Goal: Task Accomplishment & Management: Complete application form

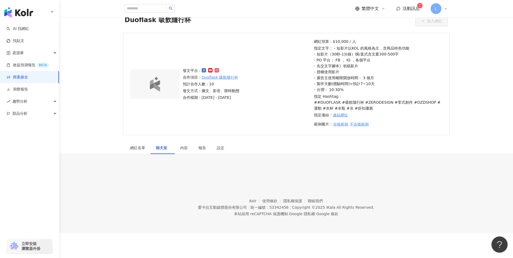
click at [409, 9] on span "活動訊息" at bounding box center [410, 8] width 17 height 5
click at [273, 85] on div "發文平台： 合作項目： Duoflask 吸飲隨行杯 預計合作人數：10 發文方式：圖文、影音、限時動態 合作檔期：2025/8/22 - 2025/9/30" at bounding box center [246, 84] width 131 height 33
click at [23, 76] on link "商案媒合" at bounding box center [17, 77] width 22 height 5
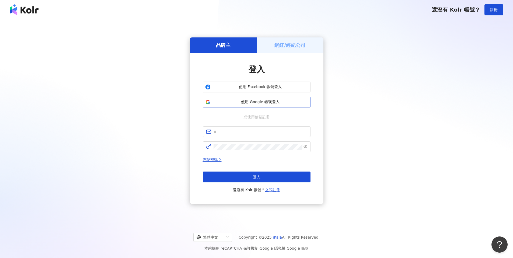
click at [263, 103] on span "使用 Google 帳號登入" at bounding box center [260, 101] width 95 height 5
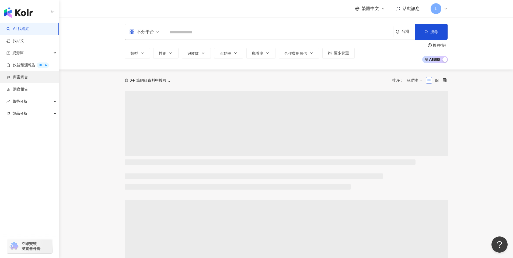
click at [28, 75] on link "商案媒合" at bounding box center [17, 77] width 22 height 5
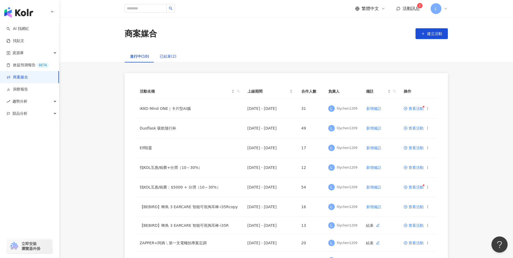
click at [170, 58] on div "已結束(2)" at bounding box center [168, 56] width 17 height 6
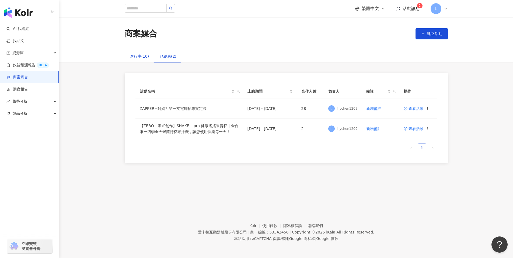
click at [137, 56] on div "進行中(10)" at bounding box center [139, 56] width 19 height 6
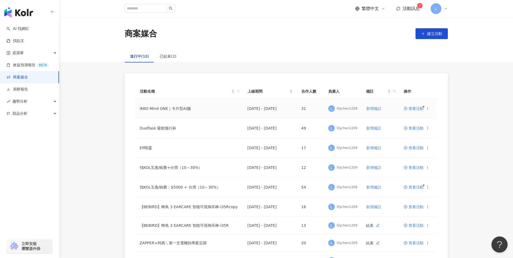
click at [412, 110] on td "查看活動" at bounding box center [418, 109] width 38 height 20
click at [414, 109] on span "查看活動" at bounding box center [413, 109] width 20 height 4
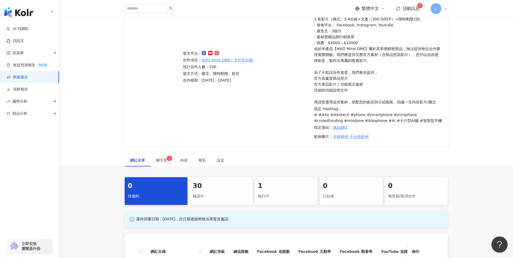
scroll to position [145, 0]
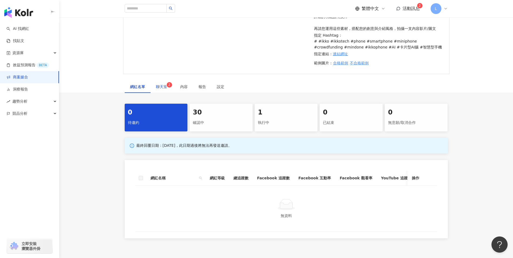
click at [161, 86] on span "聊天室 2" at bounding box center [162, 87] width 13 height 4
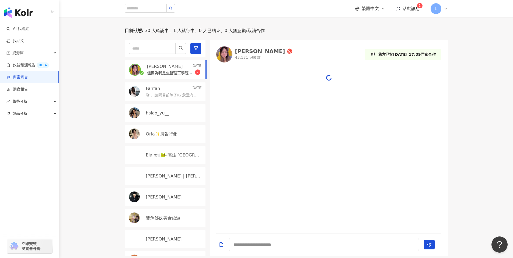
scroll to position [254, 0]
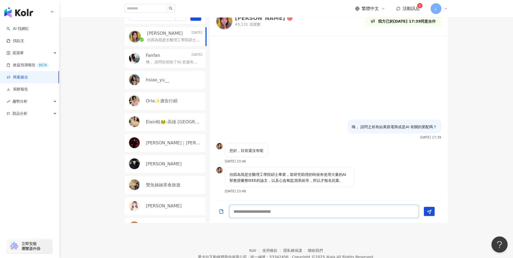
click at [254, 210] on textarea at bounding box center [324, 211] width 190 height 13
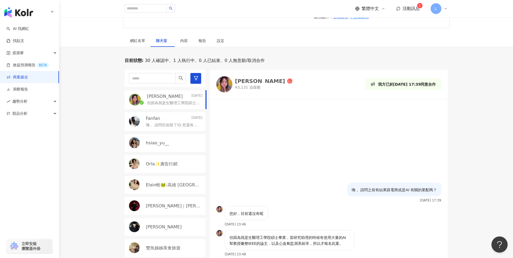
scroll to position [181, 0]
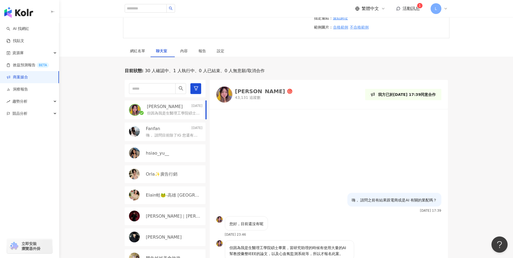
click at [226, 99] on img at bounding box center [224, 94] width 16 height 16
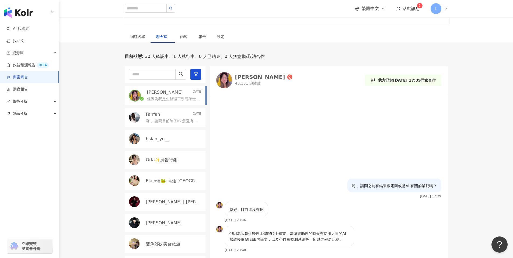
scroll to position [279, 0]
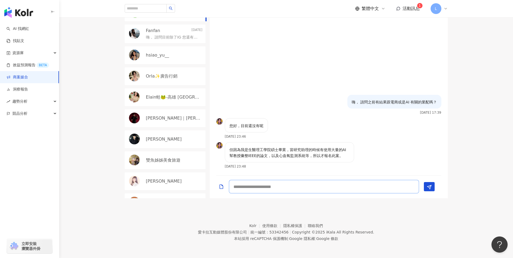
click at [292, 187] on textarea at bounding box center [324, 186] width 190 height 13
type textarea "*****"
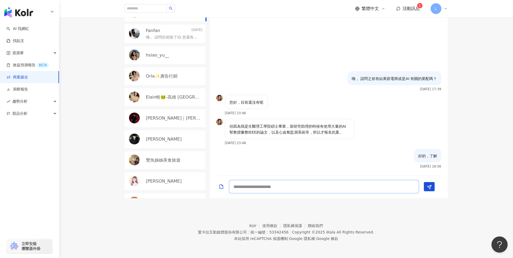
paste textarea "**********"
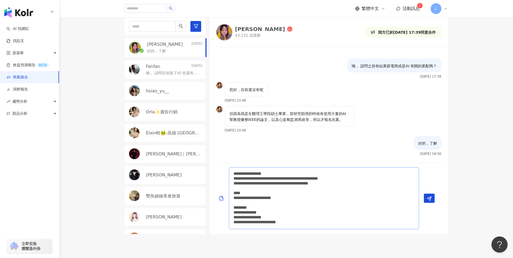
scroll to position [243, 0]
type textarea "**********"
click at [456, 178] on div "目前狀態 : 30 人確認中、1 人執行中、0 人已結束、0 人無意願/取消合作 Sarinne Sung 幸恩 Today 好的，了解 Fanfan 202…" at bounding box center [286, 119] width 344 height 228
click at [301, 210] on textarea "**********" at bounding box center [324, 198] width 190 height 62
click at [308, 216] on textarea "**********" at bounding box center [324, 198] width 190 height 62
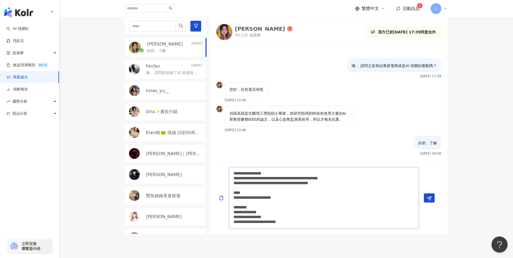
click at [336, 222] on textarea "**********" at bounding box center [324, 198] width 190 height 62
click at [304, 217] on textarea "**********" at bounding box center [324, 198] width 190 height 62
click at [294, 211] on textarea "**********" at bounding box center [324, 198] width 190 height 62
click at [276, 209] on textarea "**********" at bounding box center [324, 198] width 190 height 62
click at [337, 223] on textarea "**********" at bounding box center [324, 198] width 190 height 62
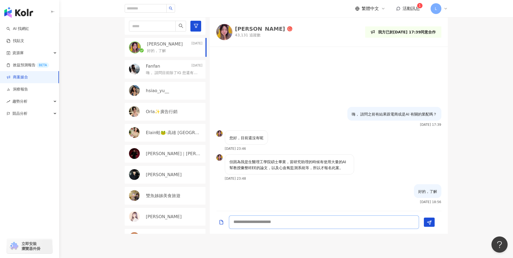
scroll to position [0, 0]
paste textarea "**********"
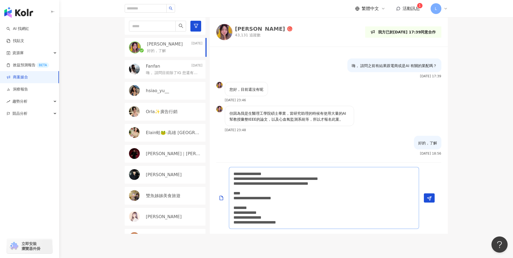
drag, startPoint x: 333, startPoint y: 222, endPoint x: 233, endPoint y: 172, distance: 111.9
click at [233, 172] on textarea "**********" at bounding box center [324, 198] width 190 height 62
paste textarea "**********"
type textarea "**********"
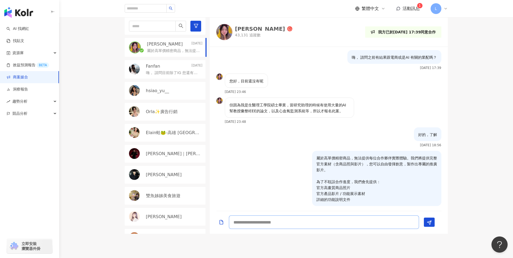
scroll to position [8, 0]
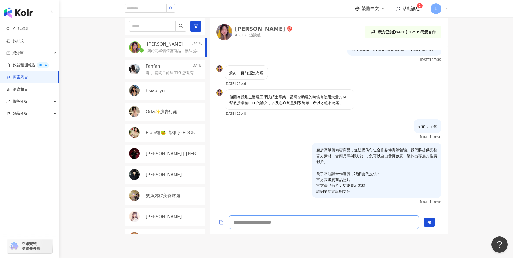
click at [291, 221] on textarea at bounding box center [324, 221] width 190 height 13
type textarea "**********"
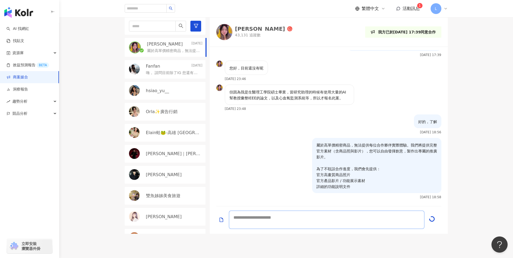
scroll to position [31, 0]
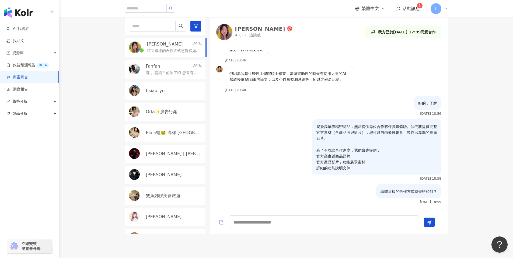
click at [476, 183] on div "目前狀態 : 30 人確認中、1 人執行中、0 人已結束、0 人無意願/取消合作 Sarinne Sung 幸恩 Today 請問這樣的合作方式您覺得如何？ …" at bounding box center [285, 119] width 453 height 228
click at [453, 206] on div "目前狀態 : 30 人確認中、1 人執行中、0 人已結束、0 人無意願/取消合作 Sarinne Sung 幸恩 Today 請問這樣的合作方式您覺得如何？ …" at bounding box center [286, 119] width 344 height 228
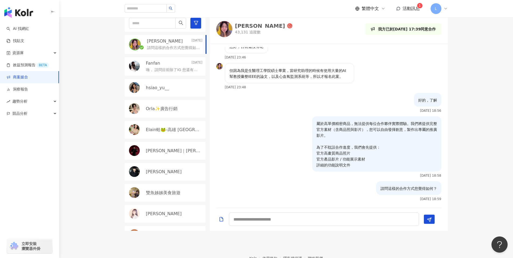
scroll to position [246, 0]
click at [413, 9] on span "活動訊息" at bounding box center [410, 8] width 17 height 5
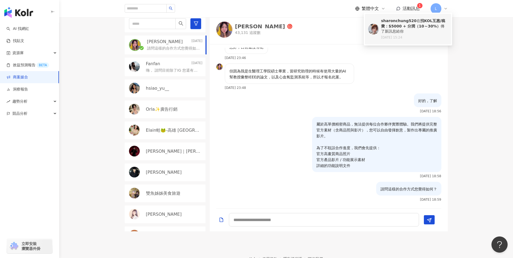
click at [423, 30] on div "sharonchung520 在 找KOL互惠/稿費：$5000 + 分潤（10～30%） 傳了新訊息給你" at bounding box center [414, 26] width 67 height 16
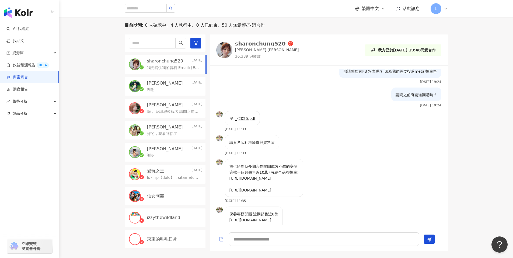
scroll to position [705, 0]
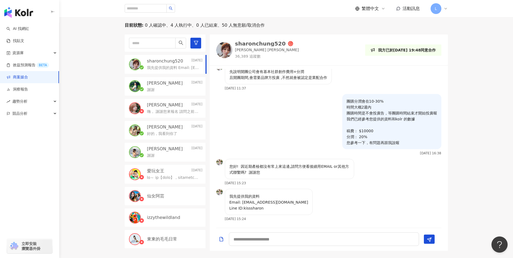
click at [224, 49] on img at bounding box center [224, 50] width 16 height 16
drag, startPoint x: 243, startPoint y: 209, endPoint x: 298, endPoint y: 207, distance: 55.5
click at [298, 207] on div "我先提供我的資料 Email: rorochung@gmail.com Line ID:kisssharon 2025/9/23 15:24" at bounding box center [329, 207] width 238 height 36
copy p "kisssharon"
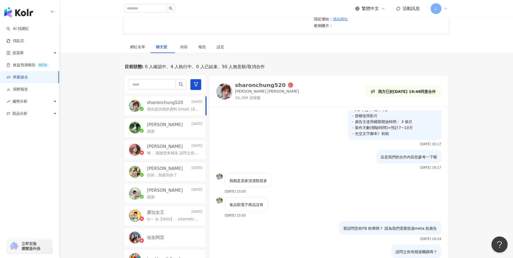
scroll to position [221, 0]
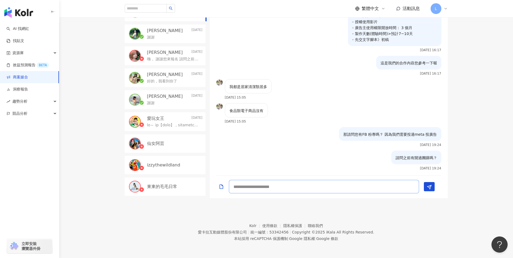
click at [296, 188] on textarea at bounding box center [324, 186] width 190 height 13
type textarea "*"
type textarea "*********"
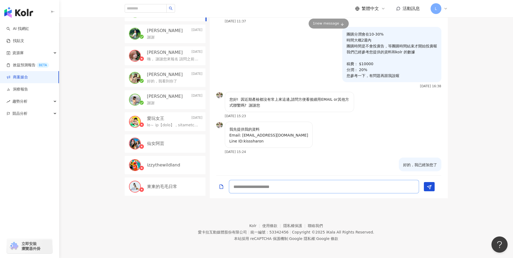
scroll to position [728, 0]
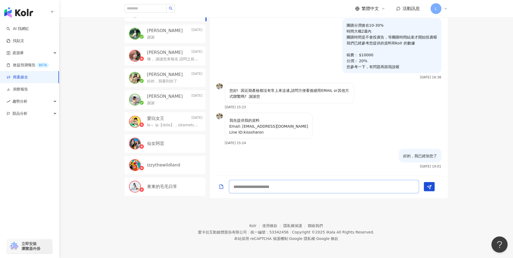
click at [340, 189] on textarea at bounding box center [324, 186] width 190 height 13
type textarea "*******"
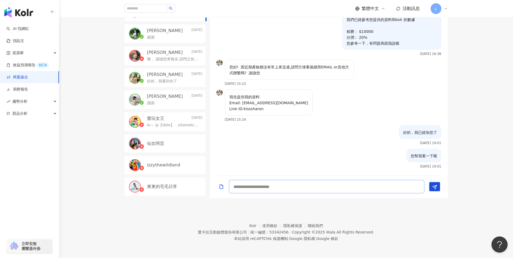
scroll to position [751, 0]
type textarea "******"
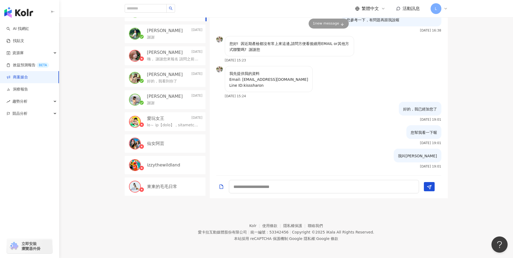
click at [463, 147] on div "目前狀態 : 0 人確認中、4 人執行中、0 人已結束、50 人無意願/取消合作 sharonchung520 Today 我叫Lily 波波愛麗絲 2025…" at bounding box center [285, 84] width 453 height 228
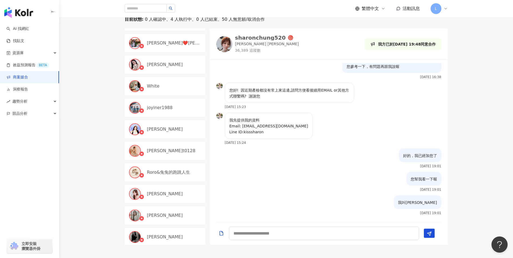
scroll to position [966, 0]
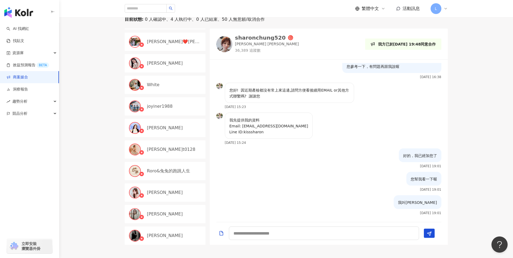
click at [20, 77] on link "商案媒合" at bounding box center [17, 77] width 22 height 5
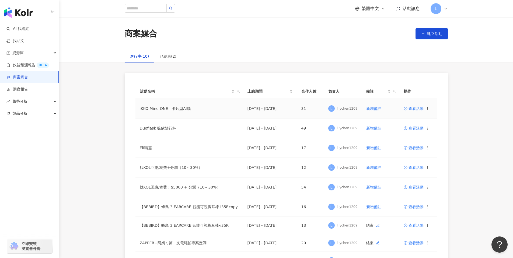
click at [418, 109] on span "查看活動" at bounding box center [413, 109] width 20 height 4
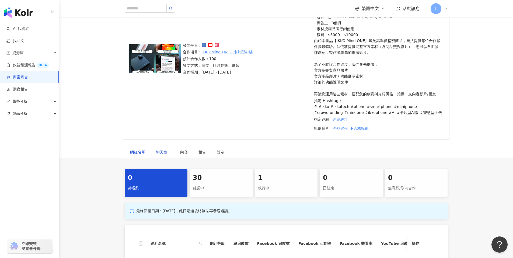
click at [160, 150] on span "聊天室" at bounding box center [162, 152] width 13 height 4
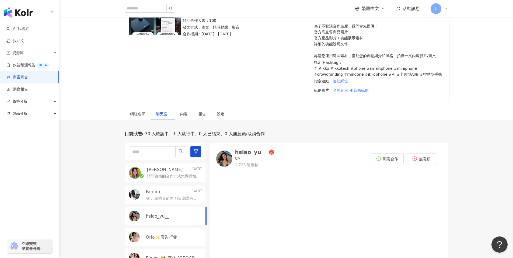
scroll to position [223, 0]
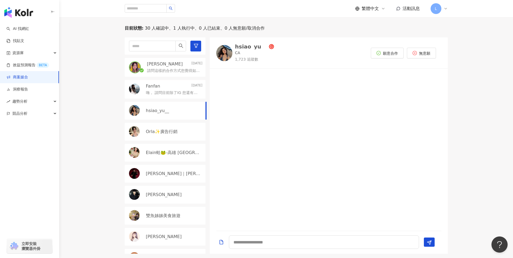
click at [166, 87] on div "Fanfan 2025/10/7" at bounding box center [174, 86] width 57 height 6
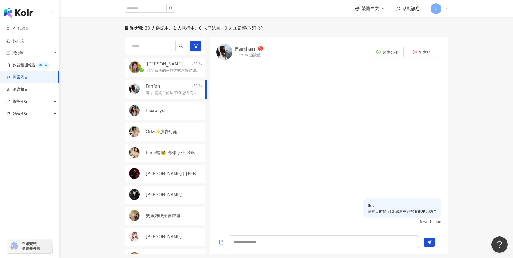
click at [156, 111] on p "hsiao_yu__" at bounding box center [157, 111] width 23 height 6
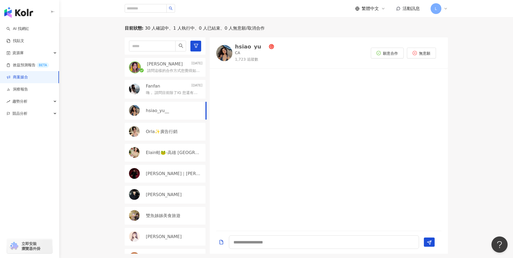
click at [228, 58] on img at bounding box center [224, 53] width 16 height 16
click at [160, 136] on div "Orla✨廣告行銷" at bounding box center [165, 132] width 81 height 18
click at [163, 161] on div "Sarinne Sung 幸恩 Today 請問這樣的合作方式您覺得如何？ Fanfan 2025/10/7 嗨， 請問目前除了IG 您還有經營其他平台嗎？ …" at bounding box center [167, 145] width 85 height 216
click at [169, 152] on p "Elain蛙🐸-高雄 台南 台中景點 住宿💑調色🌸情侶👫新年" at bounding box center [173, 153] width 55 height 6
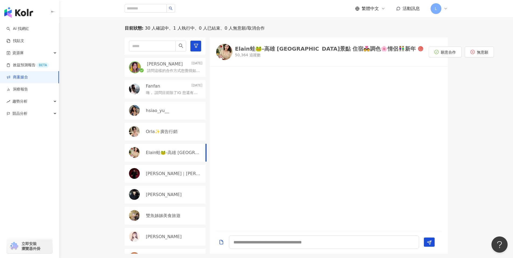
click at [228, 51] on img at bounding box center [224, 52] width 16 height 16
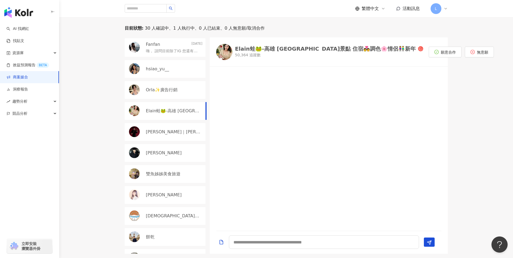
scroll to position [45, 0]
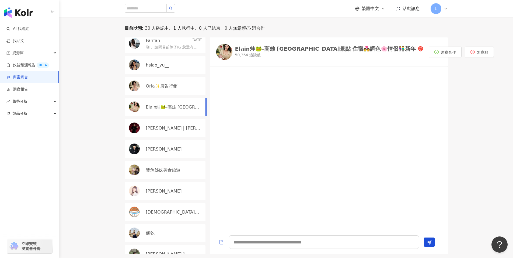
click at [149, 147] on p "裕翔" at bounding box center [164, 149] width 36 height 6
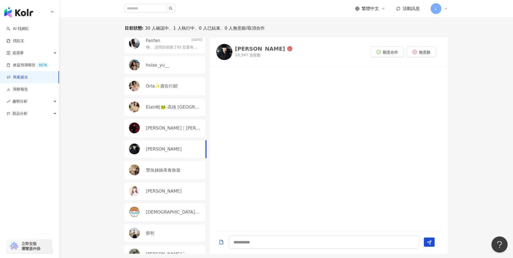
click at [232, 55] on div at bounding box center [224, 52] width 16 height 16
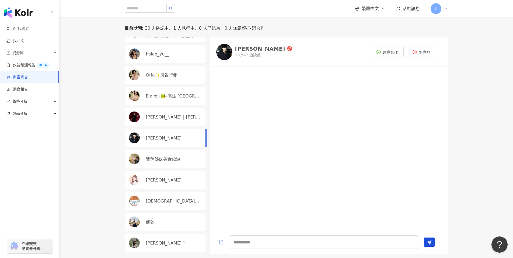
scroll to position [59, 0]
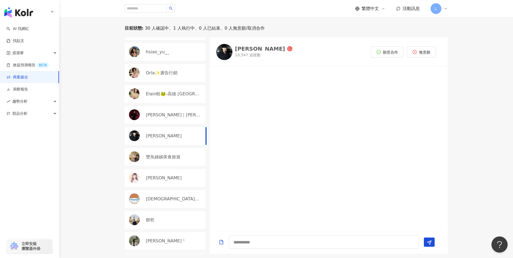
click at [169, 160] on p "雙魚姊姊美食旅遊" at bounding box center [163, 157] width 34 height 6
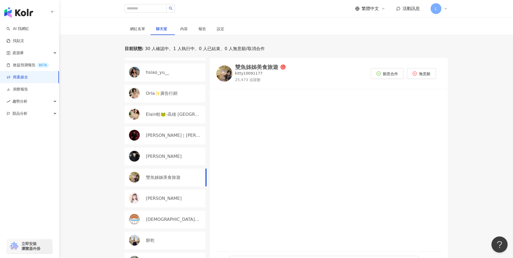
scroll to position [201, 0]
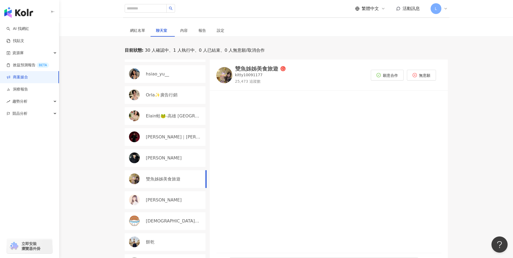
click at [228, 75] on img at bounding box center [224, 75] width 16 height 16
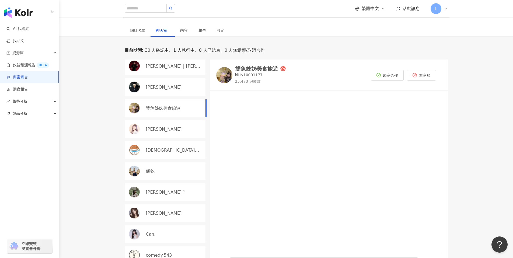
scroll to position [150, 0]
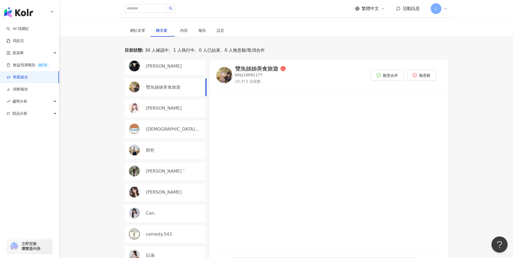
click at [171, 167] on div "Silvia ᵕ̈" at bounding box center [165, 171] width 81 height 18
click at [184, 196] on div "[PERSON_NAME]" at bounding box center [165, 192] width 81 height 18
click at [227, 78] on img at bounding box center [224, 74] width 16 height 16
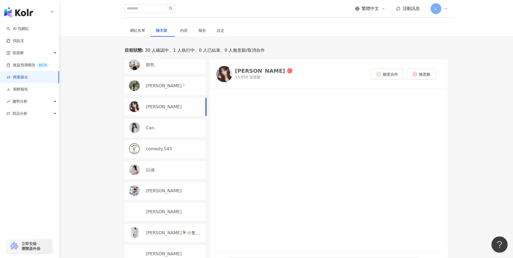
scroll to position [242, 0]
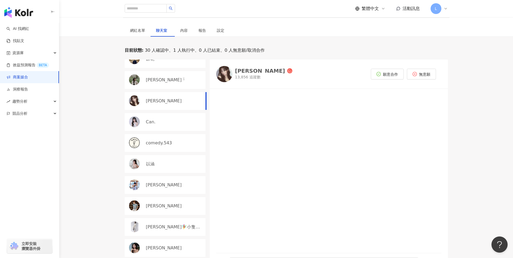
click at [162, 129] on div "Can." at bounding box center [165, 122] width 81 height 18
click at [140, 160] on span at bounding box center [135, 163] width 13 height 11
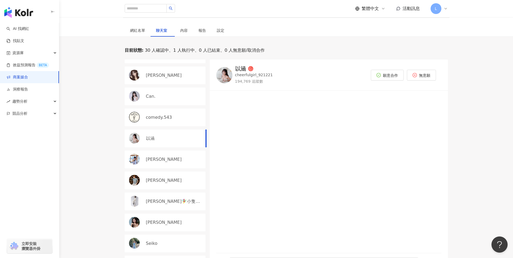
scroll to position [269, 0]
click at [166, 161] on div "張婷筑" at bounding box center [165, 158] width 81 height 18
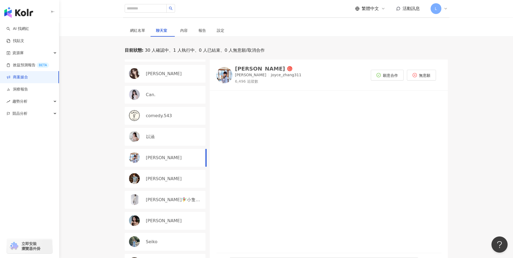
click at [163, 183] on div "LEO廖廣" at bounding box center [165, 179] width 81 height 18
click at [230, 80] on img at bounding box center [224, 75] width 16 height 16
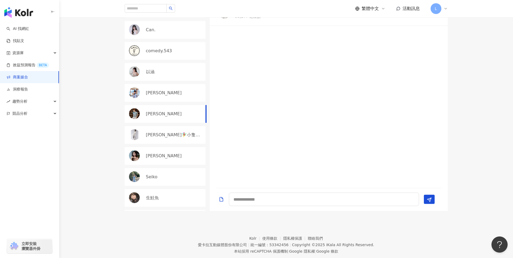
scroll to position [256, 0]
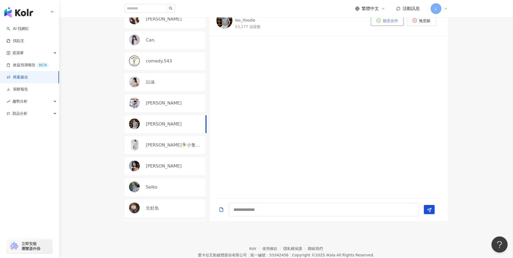
click at [388, 19] on span "願意合作" at bounding box center [390, 21] width 15 height 4
click at [277, 209] on textarea at bounding box center [324, 209] width 190 height 13
type textarea "**"
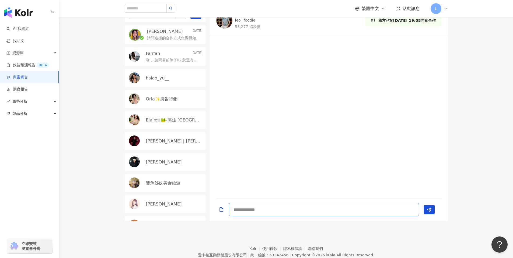
click at [286, 210] on textarea at bounding box center [324, 209] width 190 height 13
type textarea "**"
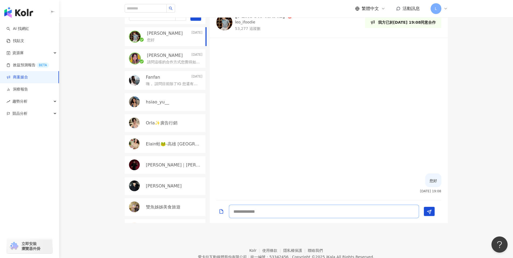
scroll to position [254, 0]
type textarea "**********"
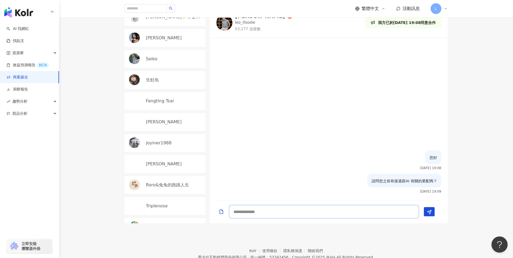
scroll to position [455, 0]
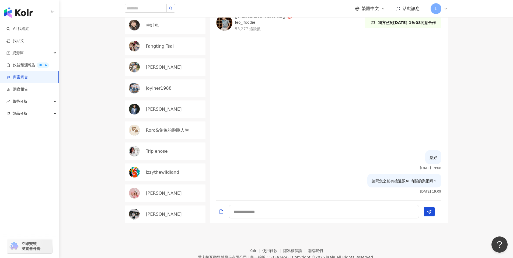
click at [158, 193] on div "水妮" at bounding box center [174, 193] width 57 height 6
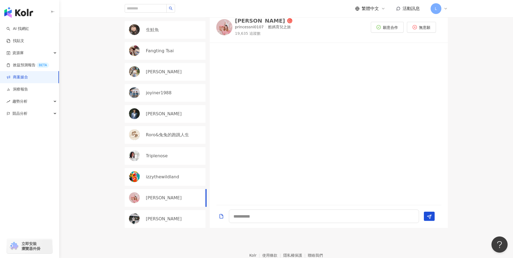
scroll to position [247, 0]
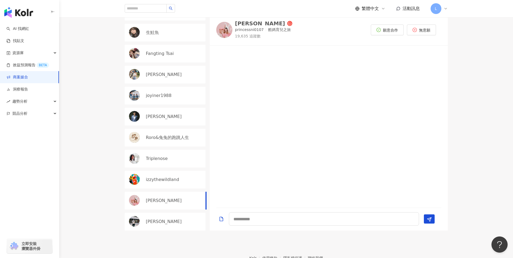
click at [227, 33] on img at bounding box center [224, 30] width 16 height 16
click at [287, 221] on textarea "To enrich screen reader interactions, please activate Accessibility in Grammarl…" at bounding box center [324, 218] width 190 height 13
type textarea "**********"
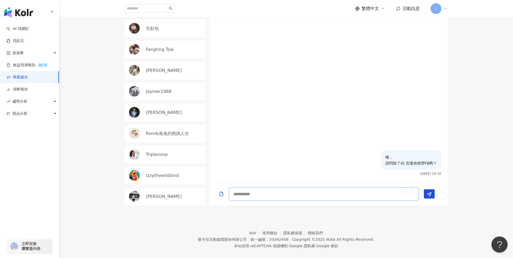
scroll to position [279, 0]
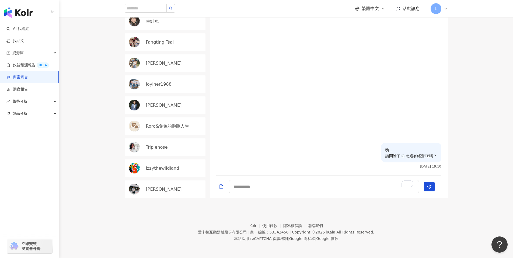
click at [165, 195] on div "[PERSON_NAME]" at bounding box center [165, 189] width 81 height 18
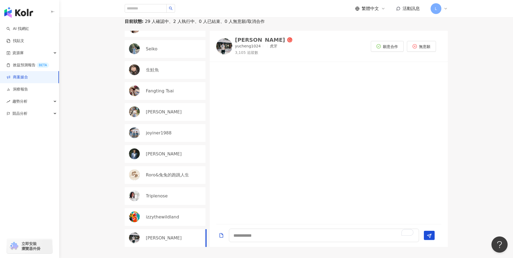
scroll to position [212, 0]
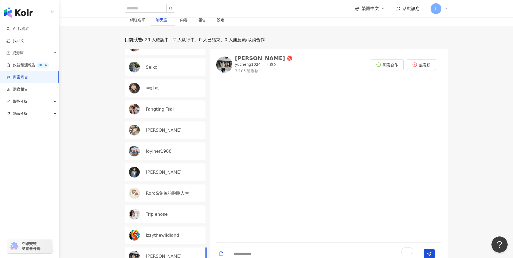
click at [174, 188] on div "Roro&兔兔的跑跳人生" at bounding box center [165, 193] width 81 height 18
click at [175, 176] on div "Cosmo Lee" at bounding box center [165, 172] width 81 height 18
click at [166, 124] on div "林美吟" at bounding box center [165, 130] width 81 height 18
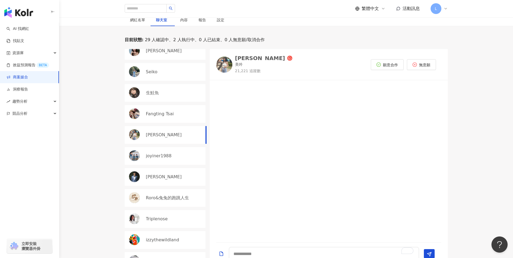
scroll to position [449, 0]
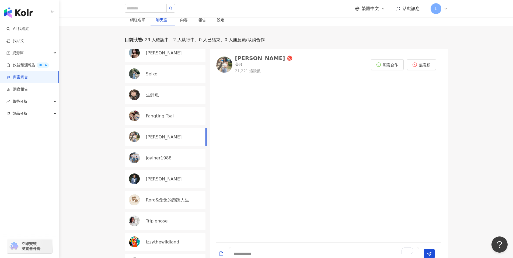
click at [172, 117] on div "Fangting Tsai" at bounding box center [174, 116] width 57 height 6
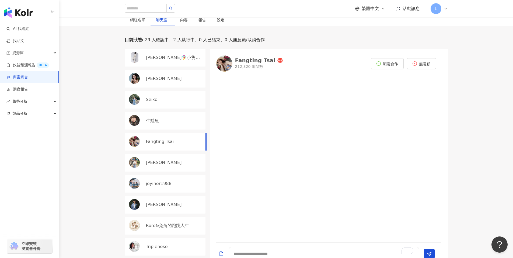
click at [175, 116] on div "生鮭魚" at bounding box center [165, 121] width 81 height 18
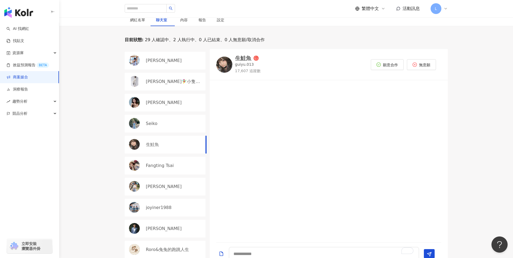
scroll to position [399, 0]
click at [178, 122] on div "Seiko" at bounding box center [174, 124] width 57 height 6
click at [224, 63] on img at bounding box center [224, 65] width 16 height 16
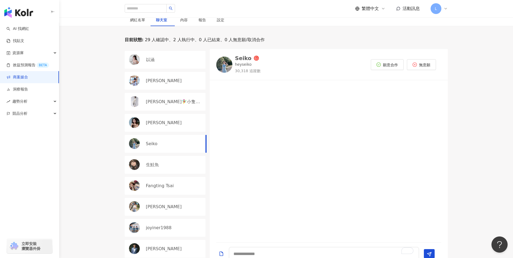
scroll to position [359, 0]
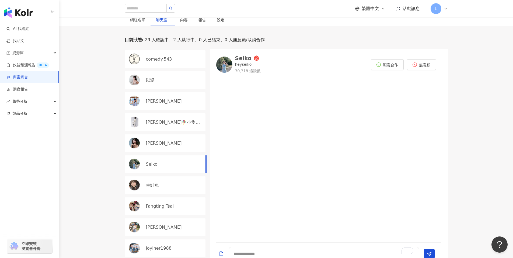
click at [173, 104] on div "張婷筑" at bounding box center [174, 101] width 57 height 6
click at [173, 84] on div "以涵" at bounding box center [165, 80] width 81 height 18
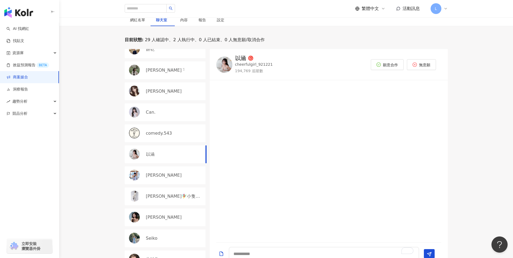
scroll to position [276, 0]
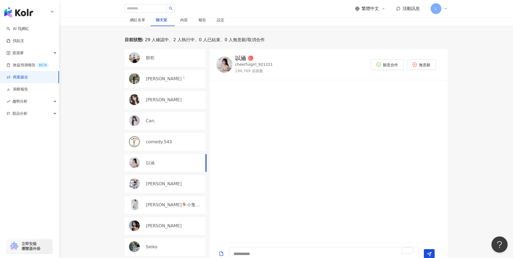
click at [165, 119] on div "Can." at bounding box center [174, 121] width 57 height 6
click at [177, 100] on div "[PERSON_NAME]" at bounding box center [174, 100] width 57 height 6
click at [168, 82] on div "Silvia ᵕ̈" at bounding box center [174, 79] width 57 height 6
click at [177, 65] on div "餅乾" at bounding box center [165, 58] width 81 height 18
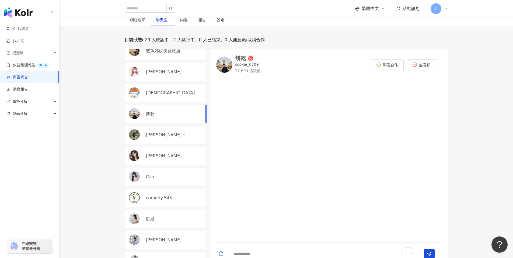
scroll to position [218, 0]
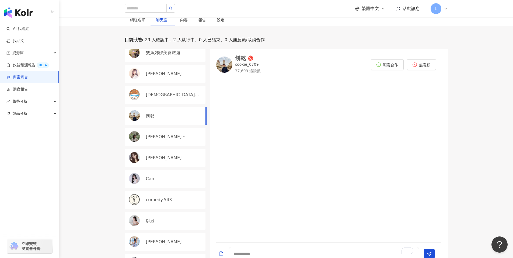
click at [222, 70] on img at bounding box center [224, 65] width 16 height 16
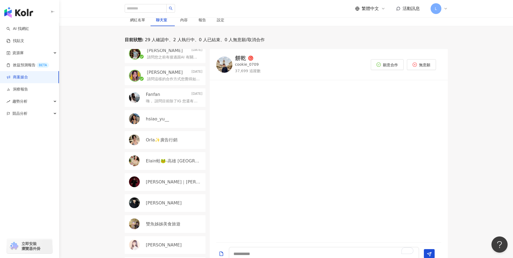
scroll to position [30, 0]
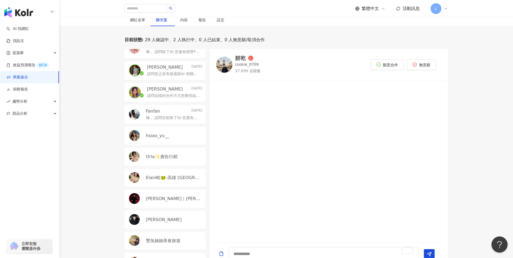
click at [182, 111] on div "Fanfan 2025/10/7" at bounding box center [174, 111] width 57 height 6
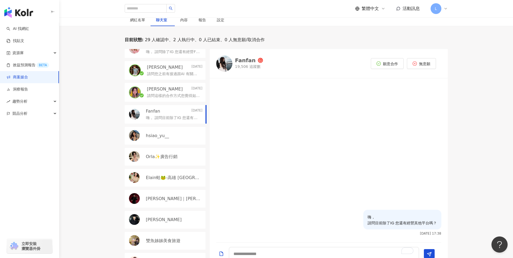
click at [177, 135] on div "hsiao_yu__" at bounding box center [174, 136] width 57 height 6
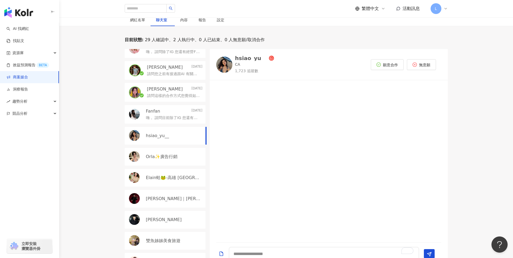
click at [174, 154] on p "Orla✨廣告行銷" at bounding box center [161, 157] width 31 height 6
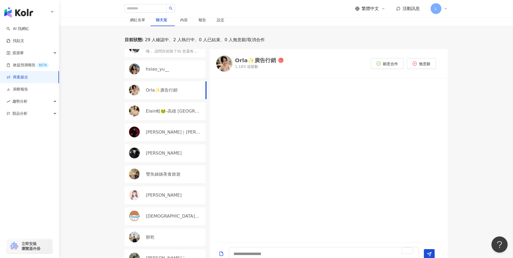
scroll to position [111, 0]
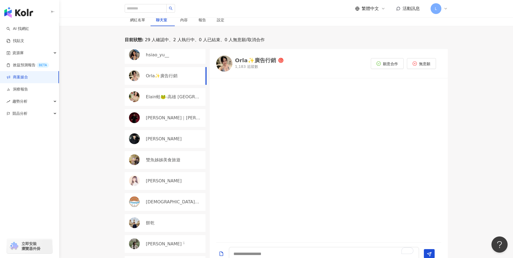
click at [182, 115] on div "[PERSON_NAME]｜[PERSON_NAME]" at bounding box center [174, 118] width 57 height 6
click at [175, 135] on div "裕翔" at bounding box center [165, 139] width 81 height 18
click at [173, 161] on p "雙魚姊姊美食旅遊" at bounding box center [163, 160] width 34 height 6
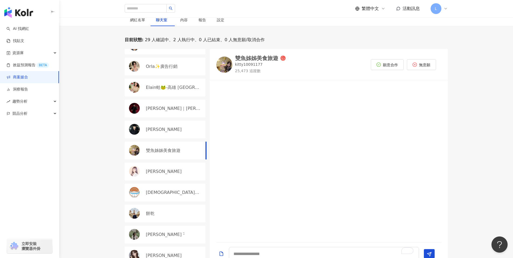
click at [172, 173] on div "[PERSON_NAME]" at bounding box center [174, 171] width 57 height 6
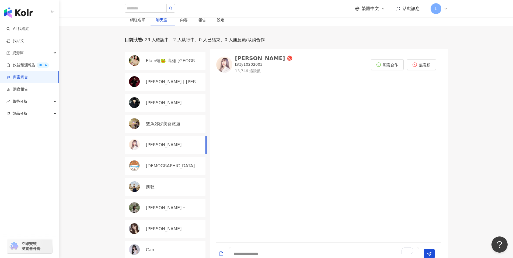
scroll to position [160, 0]
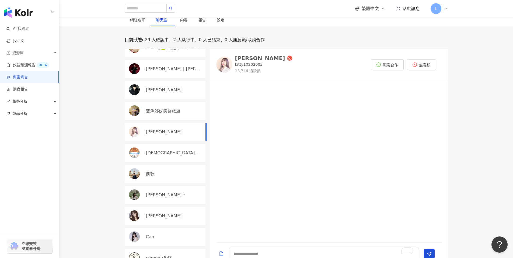
click at [228, 72] on div at bounding box center [224, 65] width 16 height 16
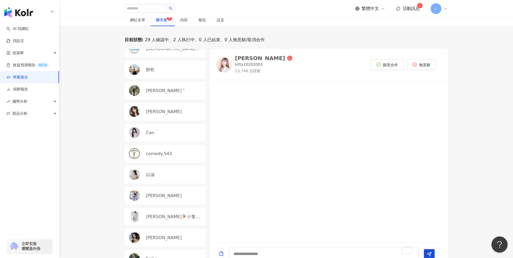
scroll to position [265, 0]
click at [17, 75] on link "商案媒合" at bounding box center [17, 77] width 22 height 5
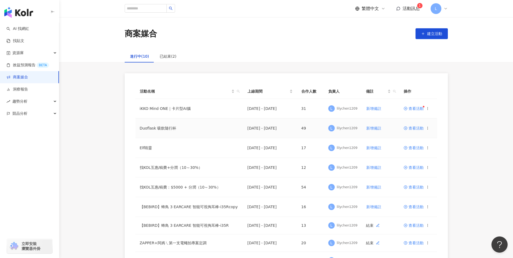
click at [419, 127] on span "查看活動" at bounding box center [413, 128] width 20 height 4
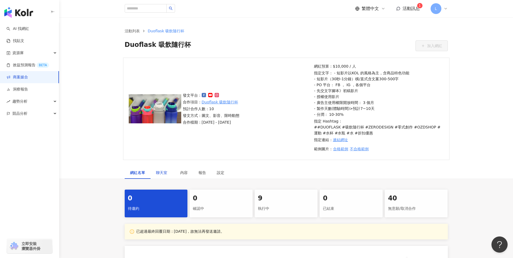
click at [157, 173] on span "聊天室 1" at bounding box center [162, 173] width 13 height 4
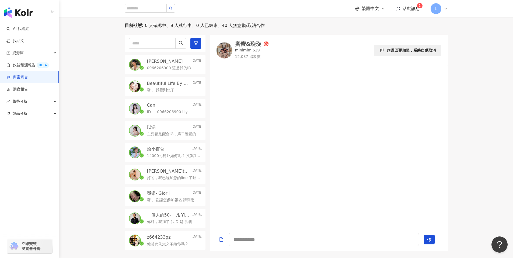
scroll to position [174, 0]
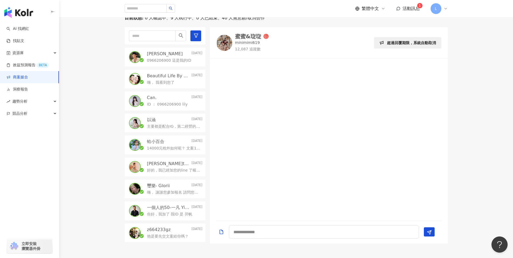
click at [169, 60] on p "0966206900 這是我的ID" at bounding box center [169, 60] width 44 height 5
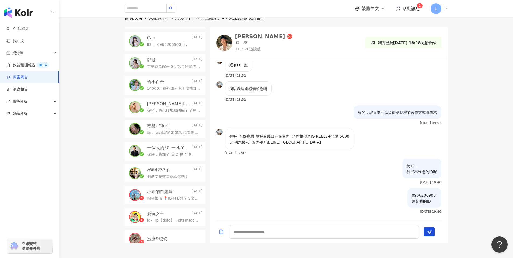
scroll to position [86, 0]
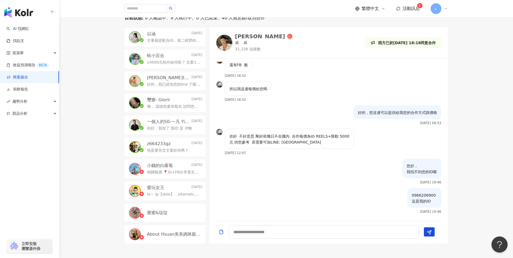
click at [178, 150] on p "他是要先交文案給你嗎？" at bounding box center [167, 150] width 41 height 5
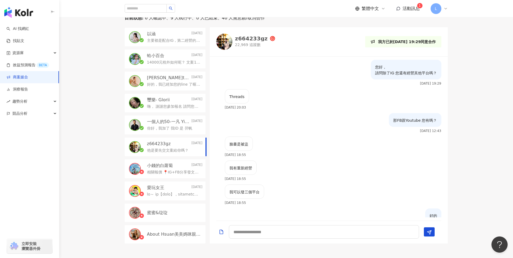
scroll to position [157, 0]
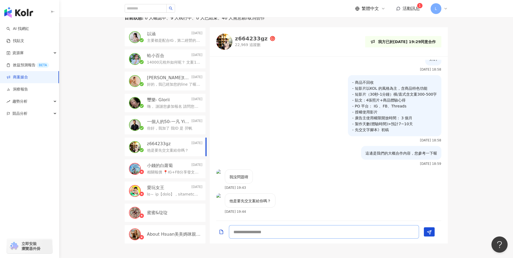
click at [265, 235] on textarea at bounding box center [324, 231] width 190 height 13
click at [227, 46] on img at bounding box center [224, 42] width 16 height 16
click at [336, 232] on textarea at bounding box center [324, 231] width 190 height 13
type textarea "**********"
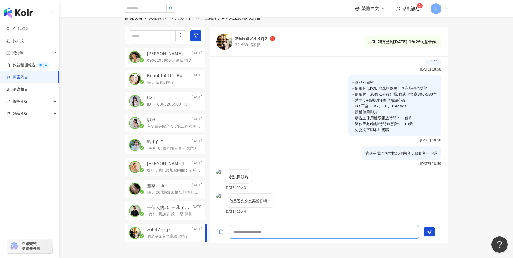
click at [267, 231] on textarea at bounding box center [324, 231] width 190 height 13
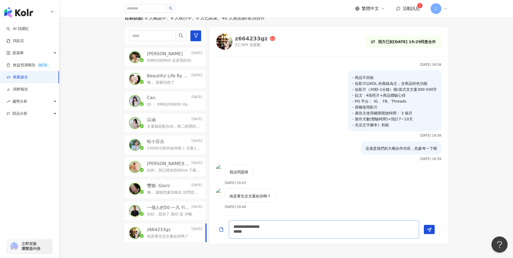
scroll to position [0, 0]
type textarea "**********"
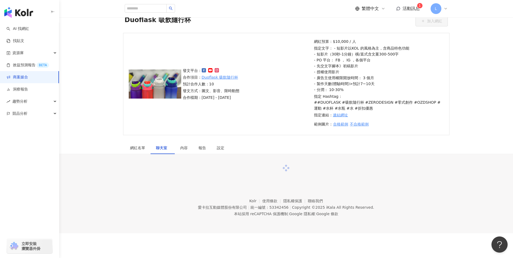
click at [323, 161] on div "網紅名單 聊天室 內容 報告 設定 0 待邀約 0 確認中 9 執行中 0 已結束 40 無意願/取消合作 已超過最終回覆日期：2025/9/30，故無法再發…" at bounding box center [285, 156] width 453 height 29
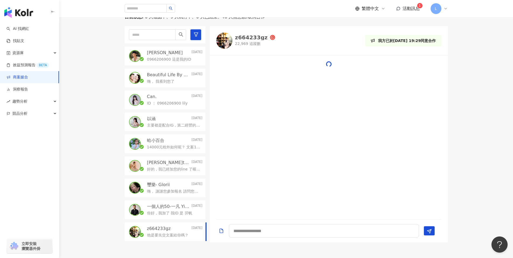
scroll to position [157, 0]
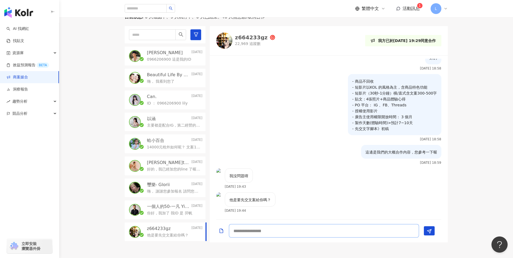
click at [270, 232] on textarea at bounding box center [324, 230] width 190 height 13
type textarea "**********"
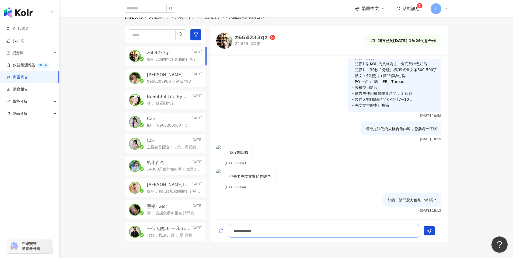
type textarea "**********"
click at [269, 233] on textarea at bounding box center [324, 230] width 190 height 13
type textarea "**********"
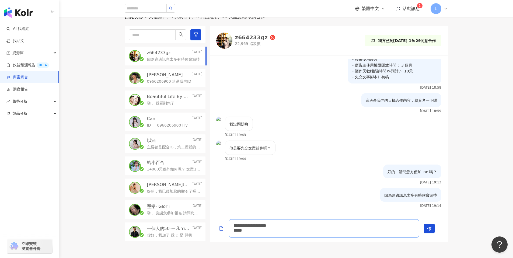
scroll to position [0, 0]
type textarea "**********"
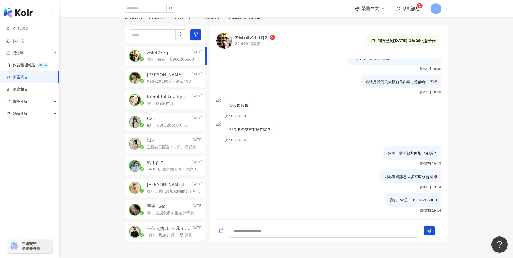
click at [182, 190] on p "好的，我已經加您的line 了喔您幫我看一下有沒有收到訊息 我叫[PERSON_NAME]" at bounding box center [173, 191] width 53 height 5
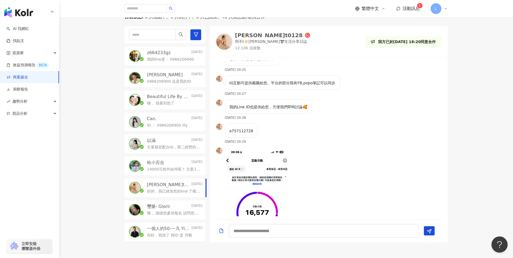
click at [170, 168] on p "14000元稅外如何呢？ 文案100-300字，最久30秒（效果不會影片越長越好）" at bounding box center [173, 169] width 53 height 5
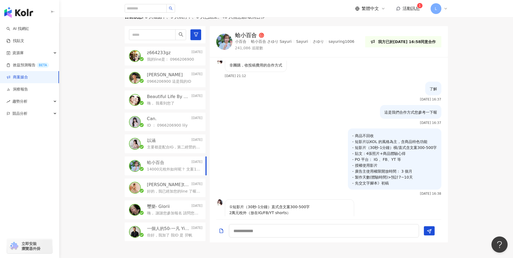
scroll to position [270, 0]
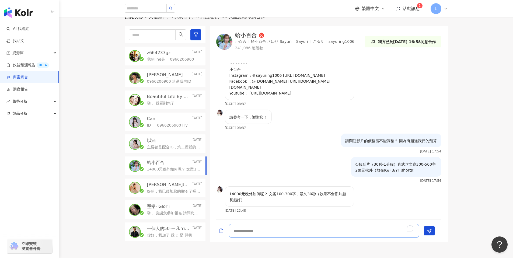
click at [266, 233] on textarea "To enrich screen reader interactions, please activate Accessibility in Grammarl…" at bounding box center [324, 230] width 190 height 13
click at [269, 231] on textarea "To enrich screen reader interactions, please activate Accessibility in Grammarl…" at bounding box center [324, 230] width 190 height 13
click at [267, 229] on textarea "To enrich screen reader interactions, please activate Accessibility in Grammarl…" at bounding box center [324, 230] width 190 height 13
click at [382, 199] on div "14000元稅外如何呢？ 文案100-300字，最久30秒（效果不會影片越長越好） 2025/9/18 23:48" at bounding box center [329, 201] width 238 height 30
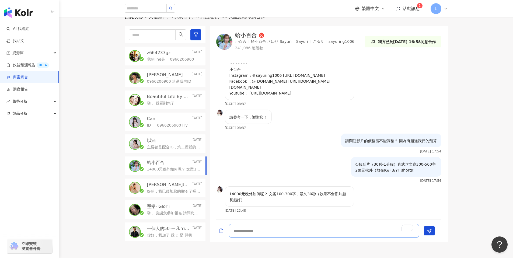
click at [301, 232] on textarea "To enrich screen reader interactions, please activate Accessibility in Grammarl…" at bounding box center [324, 230] width 190 height 13
type textarea "*"
type textarea "**********"
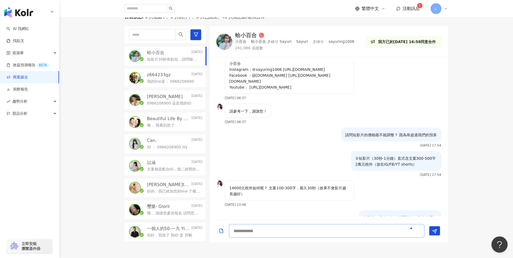
scroll to position [293, 0]
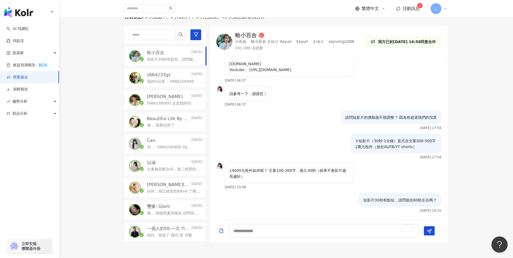
click at [164, 130] on div "Beautiful Life By GM 2025/10/9 嗨， 我看到您了" at bounding box center [165, 121] width 81 height 19
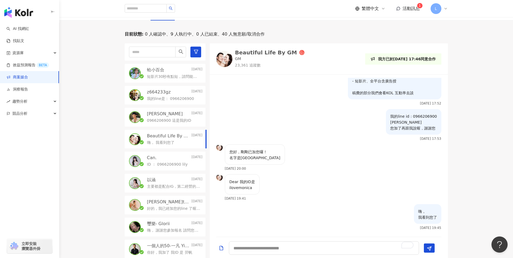
scroll to position [158, 0]
click at [165, 136] on p "Beautiful Life By GM" at bounding box center [168, 136] width 43 height 6
click at [165, 121] on p "0966206900 這是我的ID" at bounding box center [169, 120] width 44 height 5
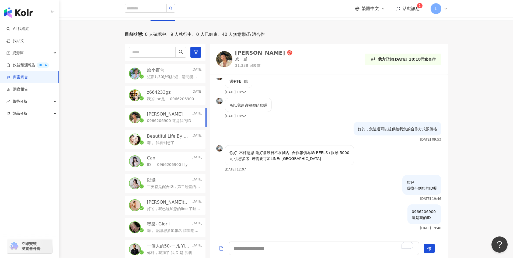
click at [172, 142] on p "嗨， 我看到您了" at bounding box center [160, 142] width 27 height 5
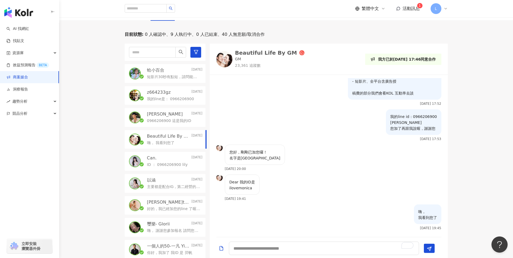
click at [181, 119] on p "0966206900 這是我的ID" at bounding box center [169, 120] width 44 height 5
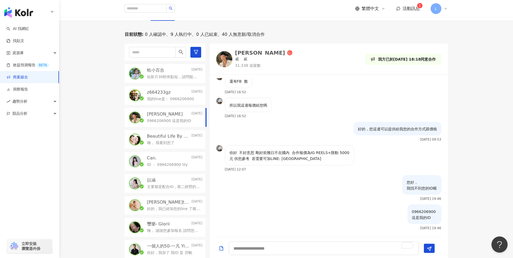
click at [183, 91] on div "z664233gz Today" at bounding box center [174, 92] width 55 height 6
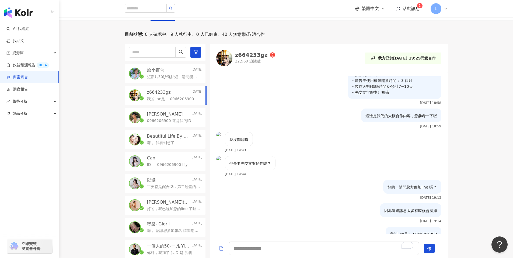
scroll to position [227, 0]
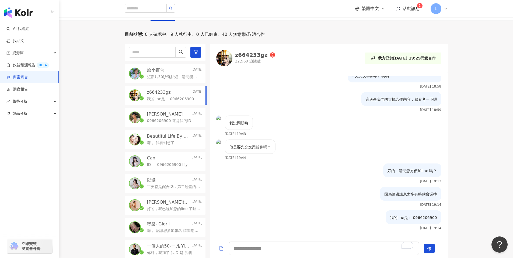
click at [163, 140] on p "嗨， 我看到您了" at bounding box center [160, 142] width 27 height 5
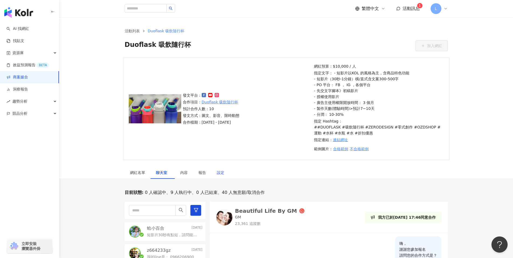
click at [220, 172] on div "設定" at bounding box center [221, 173] width 8 height 6
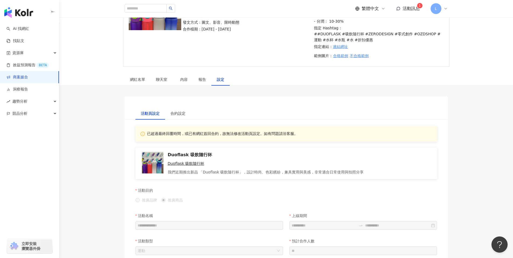
scroll to position [82, 0]
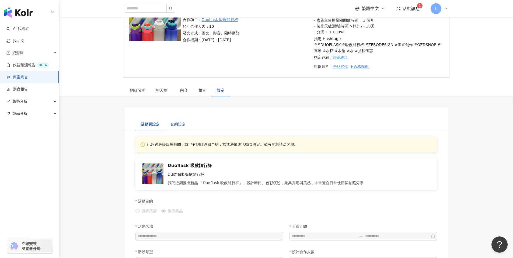
click at [179, 123] on div "合約設定" at bounding box center [177, 124] width 15 height 6
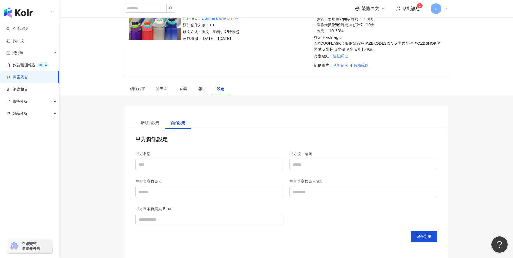
scroll to position [69, 0]
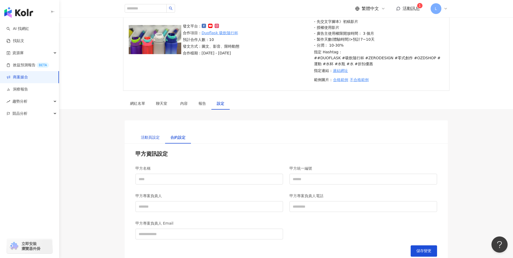
click at [141, 135] on div "活動頁設定" at bounding box center [150, 137] width 19 height 6
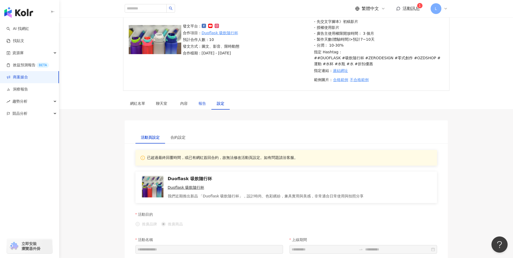
click at [205, 102] on div "報告" at bounding box center [202, 103] width 8 height 6
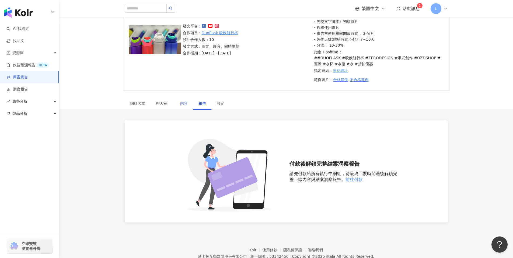
click at [188, 108] on div "內容" at bounding box center [184, 103] width 18 height 12
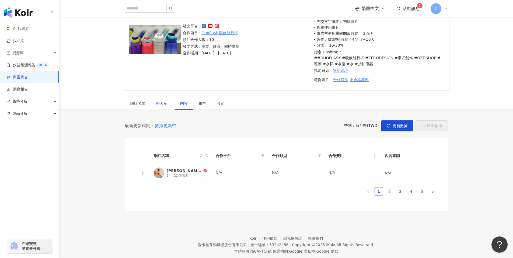
click at [159, 103] on span "聊天室" at bounding box center [162, 103] width 13 height 4
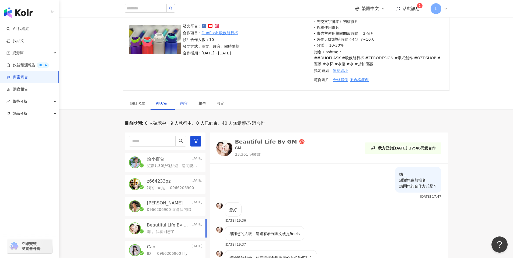
click at [179, 103] on div "內容" at bounding box center [184, 103] width 18 height 12
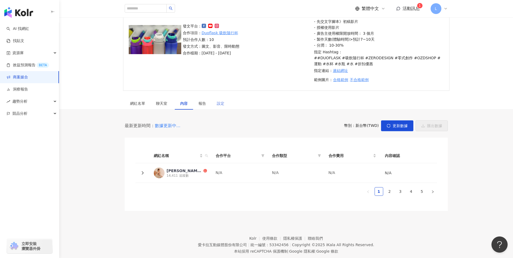
click at [220, 107] on div "設定" at bounding box center [220, 103] width 18 height 12
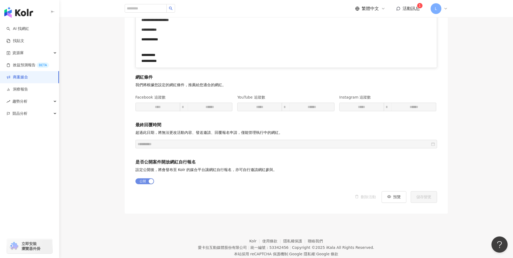
scroll to position [806, 0]
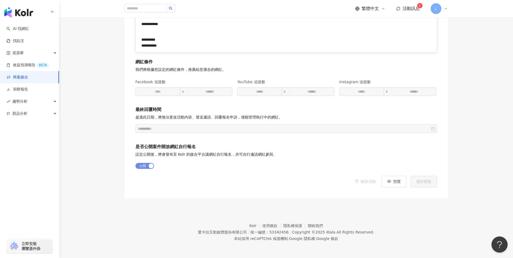
click at [28, 80] on link "商案媒合" at bounding box center [17, 77] width 22 height 5
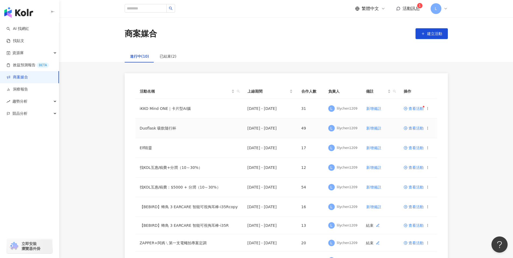
click at [415, 128] on span "查看活動" at bounding box center [413, 128] width 20 height 4
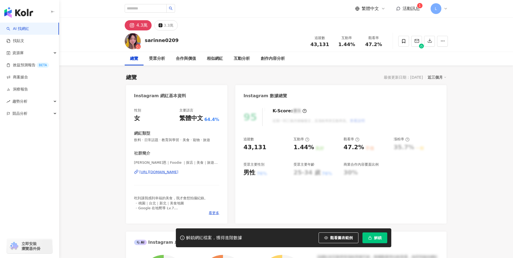
click at [178, 171] on div "https://www.instagram.com/sarinne131419/" at bounding box center [158, 172] width 39 height 5
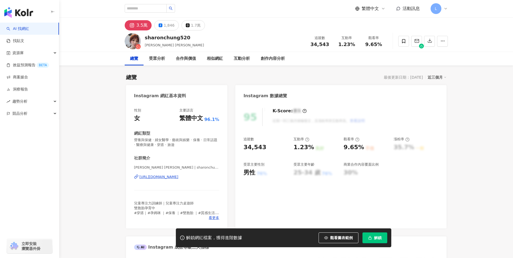
click at [156, 177] on div "[URL][DOMAIN_NAME]" at bounding box center [158, 176] width 39 height 5
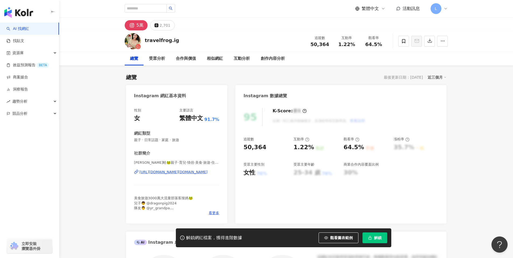
click at [199, 170] on div "https://www.instagram.com/travelfrog.ig/" at bounding box center [173, 172] width 68 height 5
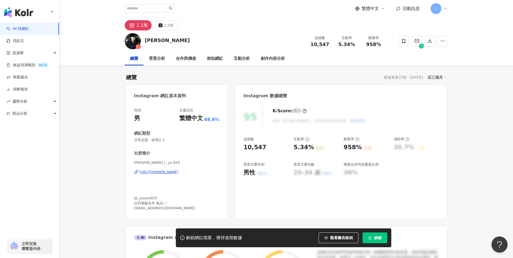
click at [166, 169] on div "[PERSON_NAME] | _ys.925 [URL][DOMAIN_NAME]" at bounding box center [176, 175] width 85 height 31
click at [178, 171] on div "https://www.instagram.com/_ys.925/" at bounding box center [158, 172] width 39 height 5
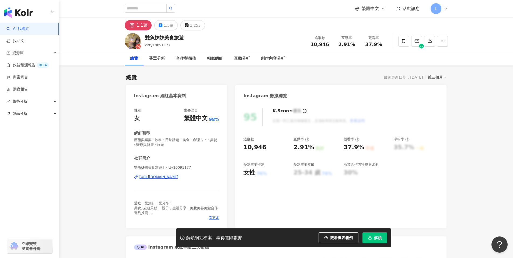
click at [173, 175] on div "https://www.instagram.com/kitty10091177/" at bounding box center [158, 176] width 39 height 5
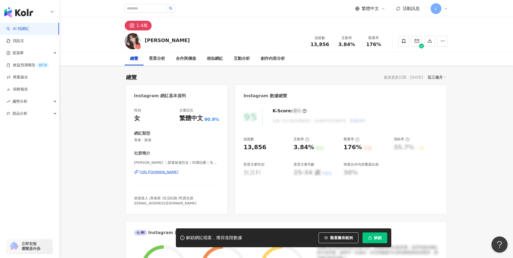
click at [178, 173] on div "[URL][DOMAIN_NAME]" at bounding box center [158, 172] width 39 height 5
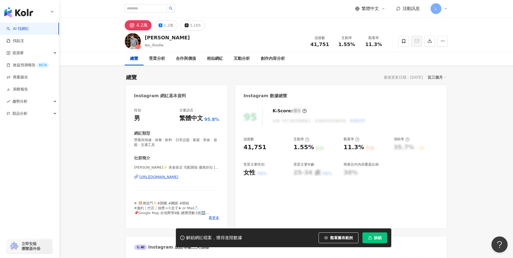
click at [175, 178] on div "https://www.instagram.com/leo_ifoodie/" at bounding box center [158, 176] width 39 height 5
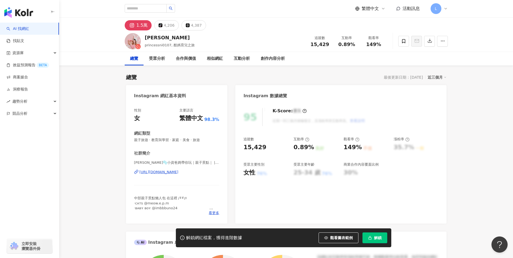
click at [178, 173] on div "https://www.instagram.com/princessni0107/" at bounding box center [158, 172] width 39 height 5
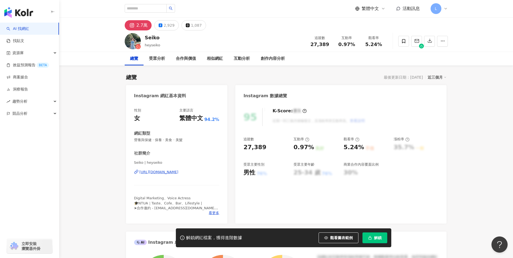
click at [178, 170] on div "https://www.instagram.com/heyseiko/" at bounding box center [158, 172] width 39 height 5
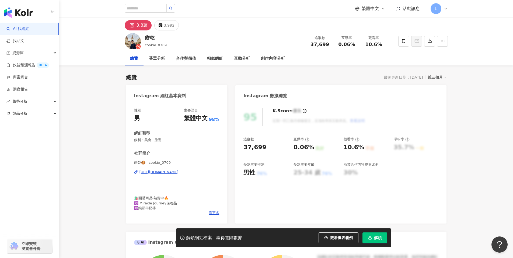
click at [200, 170] on div "餅乾🍪 | cookie_0709 [URL][DOMAIN_NAME]" at bounding box center [176, 175] width 85 height 31
click at [178, 173] on div "https://www.instagram.com/cookie_0709/" at bounding box center [158, 172] width 39 height 5
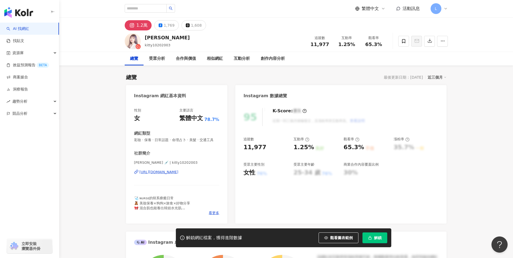
click at [203, 175] on div "黃靜靜Ivy 💉 | kitty10202003 https://www.instagram.com/kitty10202003/" at bounding box center [176, 175] width 85 height 31
click at [178, 171] on div "https://www.instagram.com/kitty10202003/" at bounding box center [158, 172] width 39 height 5
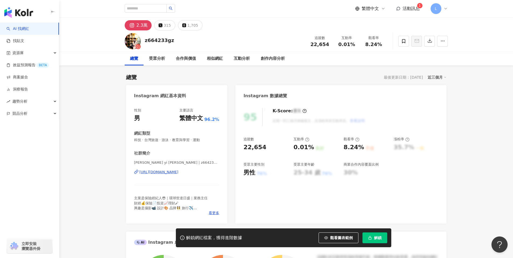
click at [171, 173] on div "[URL][DOMAIN_NAME]" at bounding box center [158, 172] width 39 height 5
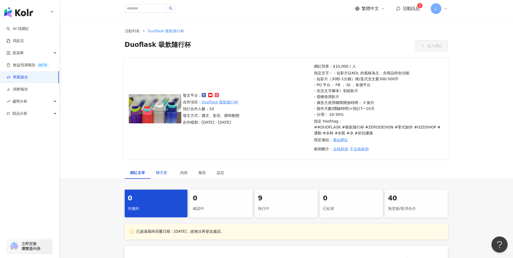
click at [167, 174] on span "聊天室" at bounding box center [162, 173] width 13 height 4
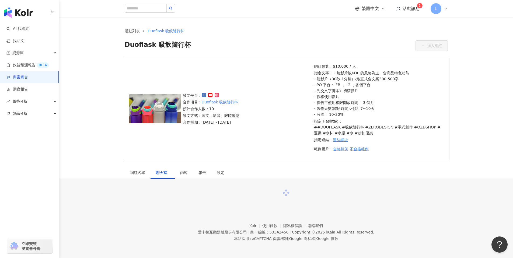
click at [28, 75] on link "商案媒合" at bounding box center [17, 77] width 22 height 5
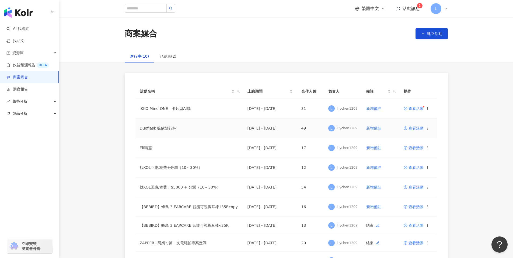
click at [426, 129] on icon at bounding box center [427, 128] width 4 height 4
click at [431, 136] on icon at bounding box center [432, 137] width 4 height 4
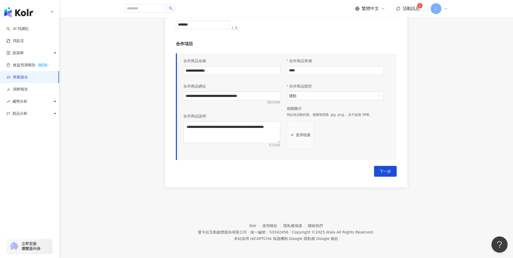
scroll to position [36, 0]
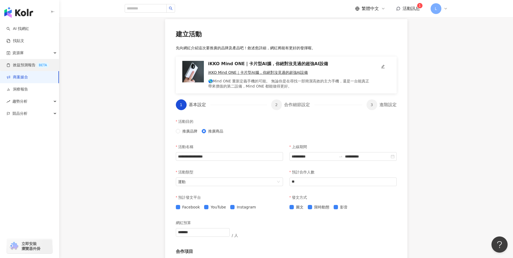
click at [24, 68] on link "效益預測報告 BETA" at bounding box center [27, 64] width 43 height 5
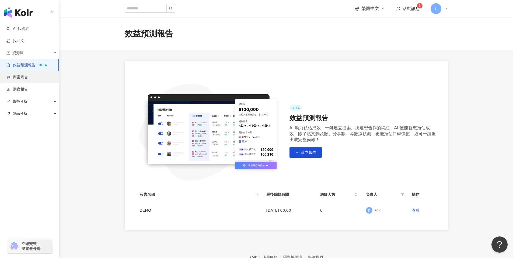
click at [0, 0] on div at bounding box center [0, 0] width 0 height 0
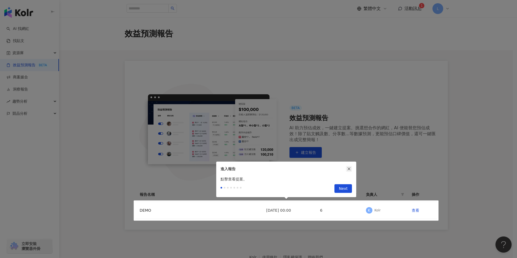
click at [349, 169] on icon "close" at bounding box center [348, 168] width 3 height 3
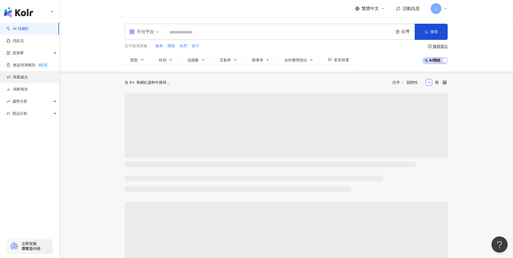
click at [26, 75] on link "商案媒合" at bounding box center [17, 77] width 22 height 5
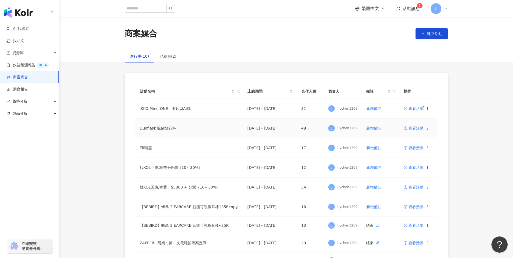
click at [428, 126] on icon at bounding box center [427, 128] width 4 height 4
click at [437, 139] on span "複製活動" at bounding box center [443, 138] width 15 height 6
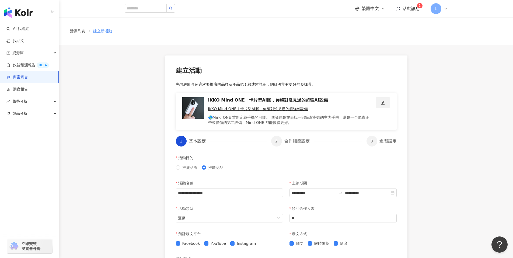
click at [385, 102] on button "button" at bounding box center [382, 102] width 15 height 11
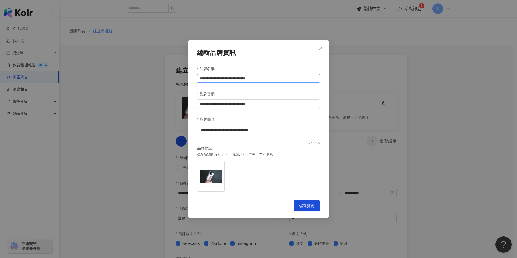
click at [267, 74] on input "**********" at bounding box center [258, 78] width 123 height 9
paste input "text"
type input "**********"
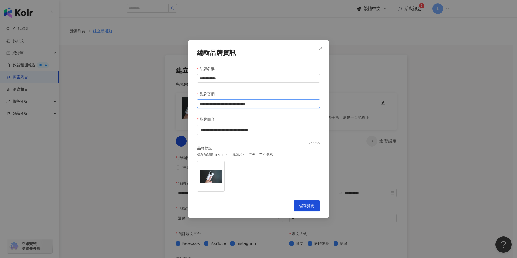
click at [295, 99] on input "**********" at bounding box center [258, 103] width 123 height 9
paste input "text"
type input "**********"
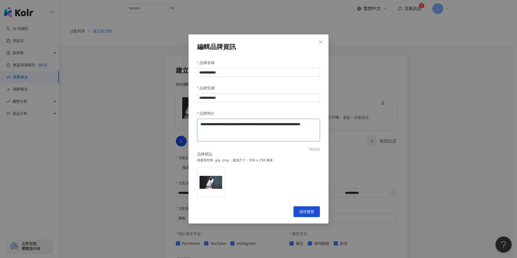
drag, startPoint x: 197, startPoint y: 131, endPoint x: 191, endPoint y: 122, distance: 10.7
click at [191, 122] on div "**********" at bounding box center [258, 128] width 140 height 189
paste textarea "**********"
type textarea "**********"
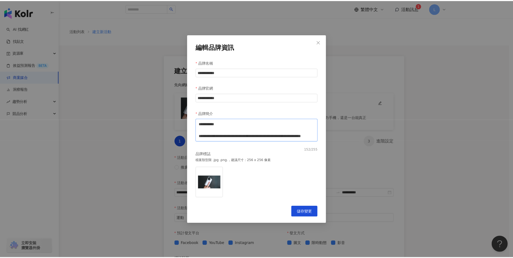
scroll to position [36, 0]
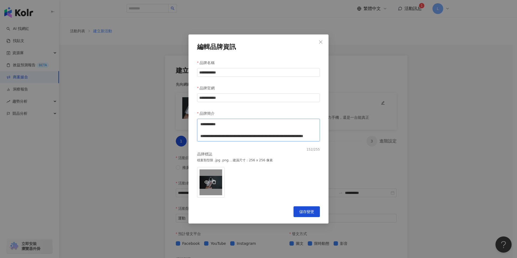
type textarea "**********"
click at [214, 181] on icon "delete" at bounding box center [214, 182] width 4 height 4
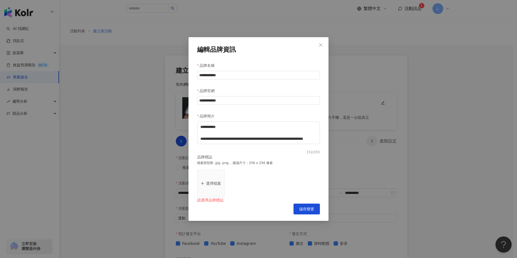
click at [211, 187] on button "選擇檔案" at bounding box center [210, 183] width 27 height 27
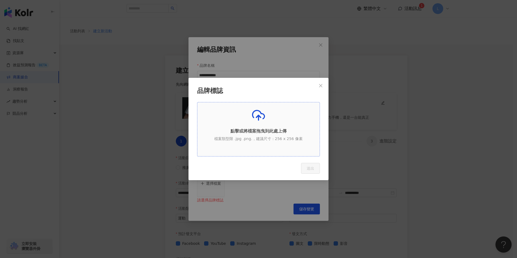
drag, startPoint x: 260, startPoint y: 110, endPoint x: 259, endPoint y: 113, distance: 3.9
click at [259, 113] on icon at bounding box center [258, 115] width 13 height 13
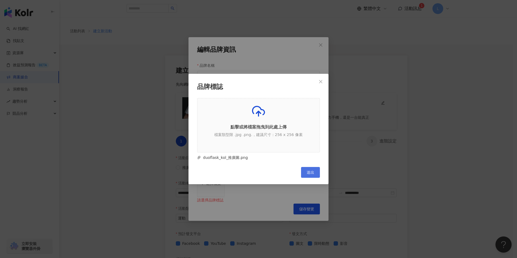
click at [313, 171] on span "送出" at bounding box center [311, 172] width 8 height 4
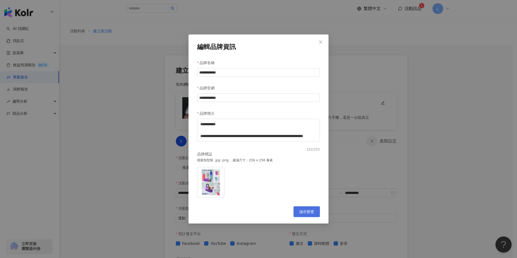
click at [307, 213] on span "儲存變更" at bounding box center [306, 211] width 15 height 4
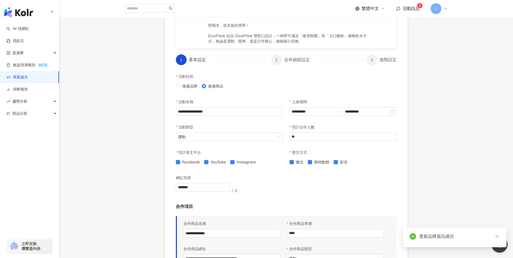
scroll to position [114, 0]
click at [342, 189] on div "網紅預算 ******* / 人" at bounding box center [286, 186] width 221 height 31
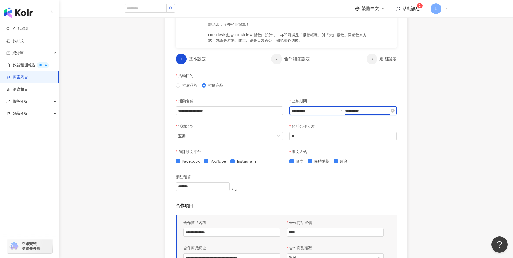
click at [373, 110] on input "**********" at bounding box center [367, 111] width 45 height 6
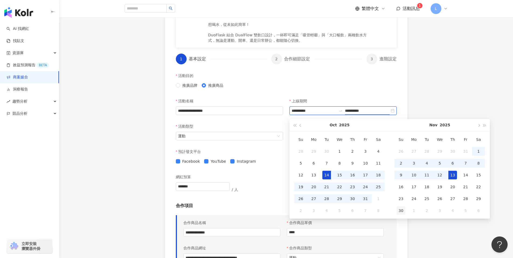
type input "**********"
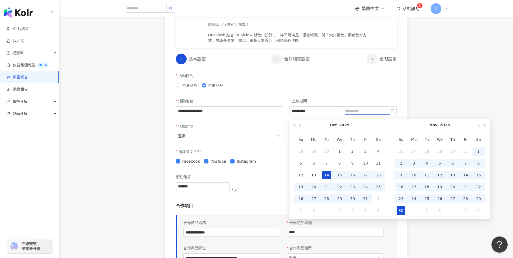
click at [400, 210] on div "30" at bounding box center [400, 210] width 9 height 9
click at [328, 178] on div "14" at bounding box center [326, 175] width 9 height 9
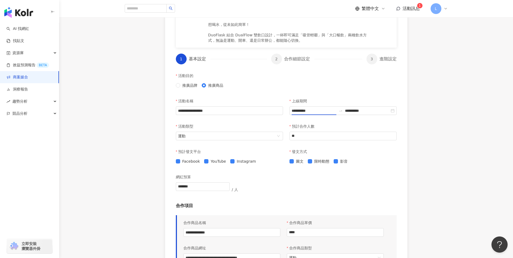
type input "**********"
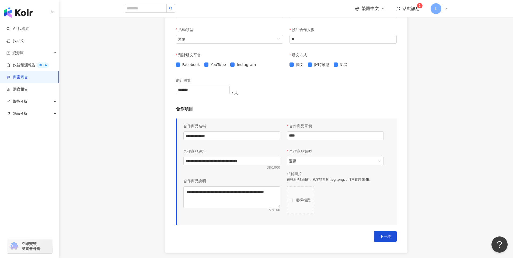
scroll to position [212, 0]
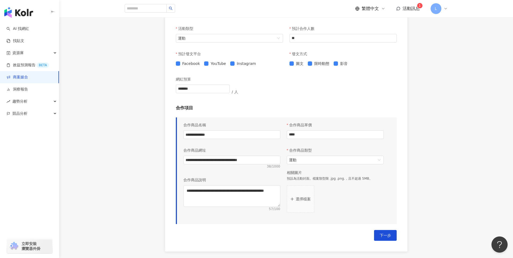
click at [303, 198] on p "選擇檔案" at bounding box center [302, 199] width 15 height 4
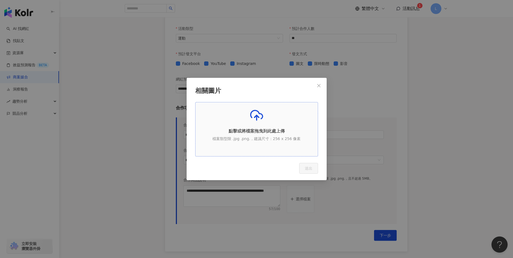
click at [267, 132] on p "點擊或將檔案拖曳到此處上傳" at bounding box center [256, 131] width 122 height 6
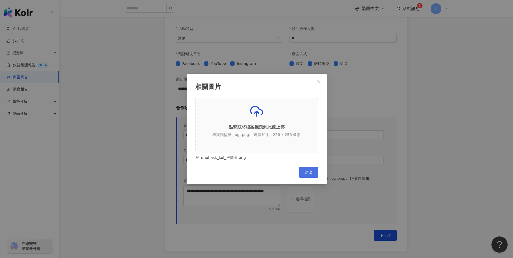
click at [310, 176] on button "送出" at bounding box center [308, 172] width 19 height 11
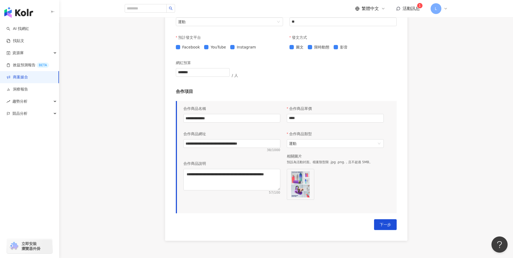
scroll to position [238, 0]
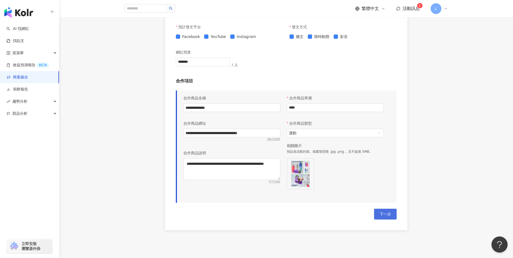
click at [390, 216] on button "下一步" at bounding box center [385, 214] width 23 height 11
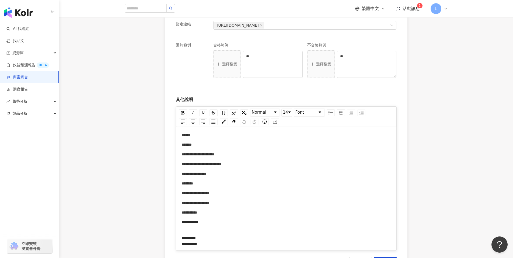
scroll to position [315, 0]
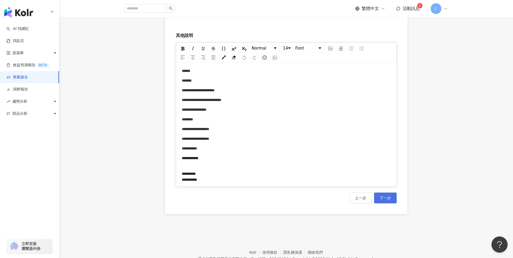
click at [385, 201] on button "下一步" at bounding box center [385, 197] width 23 height 11
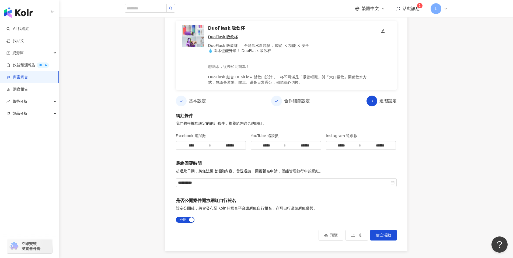
scroll to position [60, 0]
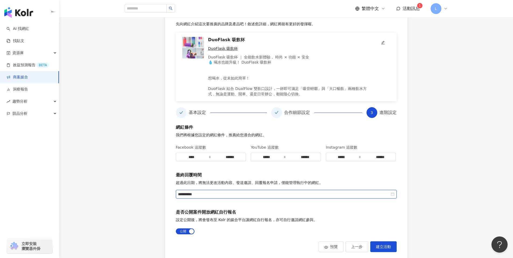
click at [232, 194] on input "**********" at bounding box center [284, 194] width 212 height 6
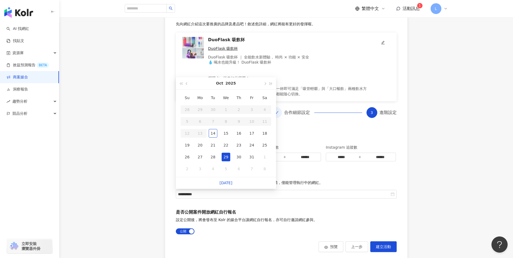
click at [244, 207] on div "**********" at bounding box center [286, 179] width 221 height 111
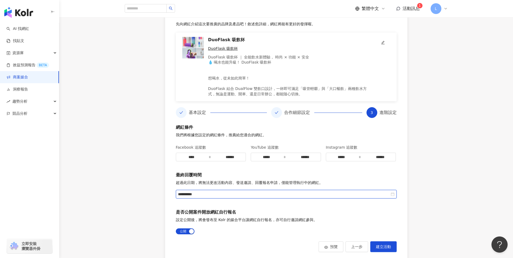
click at [218, 194] on input "**********" at bounding box center [284, 194] width 212 height 6
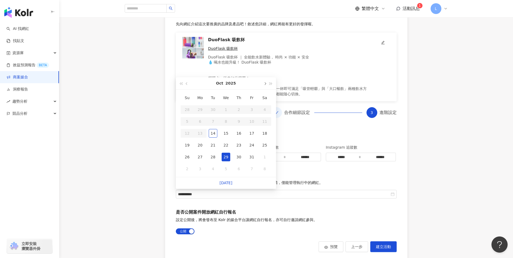
click at [266, 83] on span "button" at bounding box center [264, 83] width 3 height 3
type input "**********"
click at [190, 167] on div "30" at bounding box center [187, 168] width 9 height 9
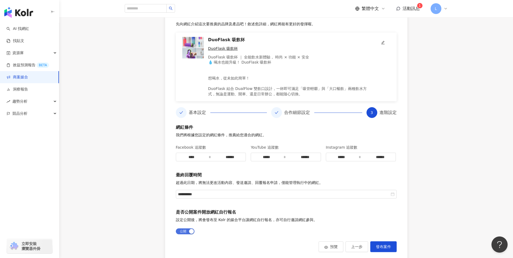
click at [188, 230] on span "公開 不公開" at bounding box center [185, 231] width 19 height 6
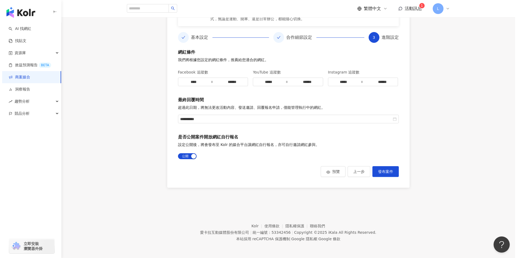
scroll to position [136, 0]
click at [385, 166] on button "發布案件" at bounding box center [383, 171] width 26 height 11
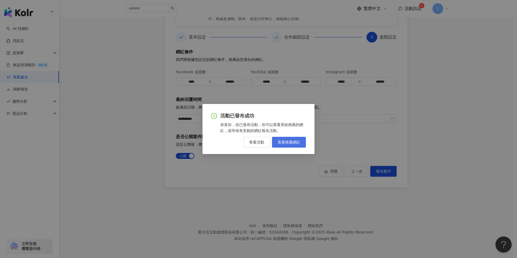
click at [285, 140] on span "查看推薦網紅" at bounding box center [288, 142] width 23 height 4
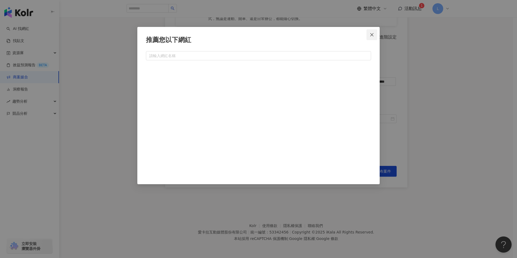
click at [372, 36] on icon "close" at bounding box center [372, 35] width 4 height 4
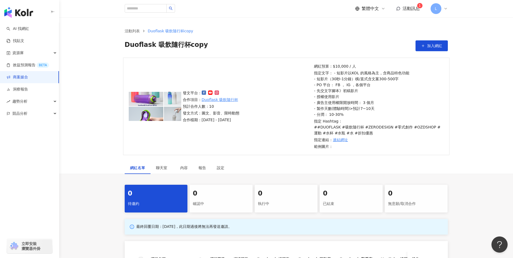
click at [28, 75] on link "商案媒合" at bounding box center [17, 77] width 22 height 5
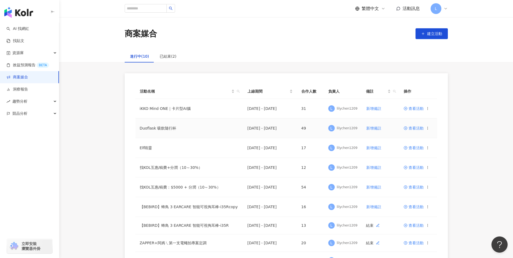
click at [410, 128] on span "查看活動" at bounding box center [413, 128] width 20 height 4
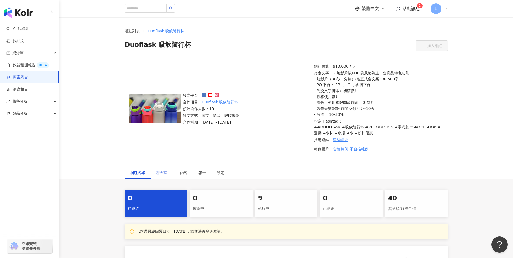
click at [164, 175] on div "聊天室" at bounding box center [162, 172] width 24 height 12
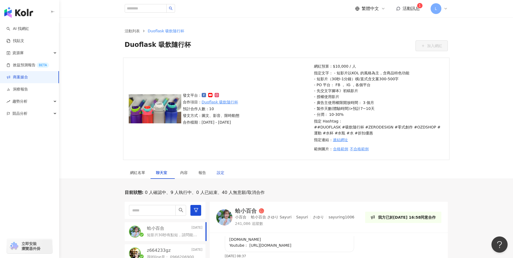
click at [221, 173] on div "設定" at bounding box center [221, 173] width 8 height 6
